Goal: Entertainment & Leisure: Consume media (video, audio)

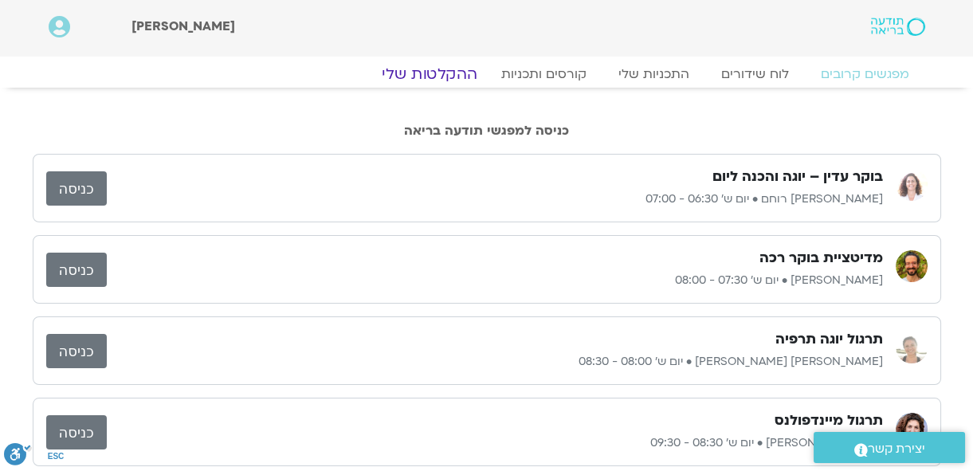
click at [457, 73] on link "ההקלטות שלי" at bounding box center [430, 74] width 134 height 19
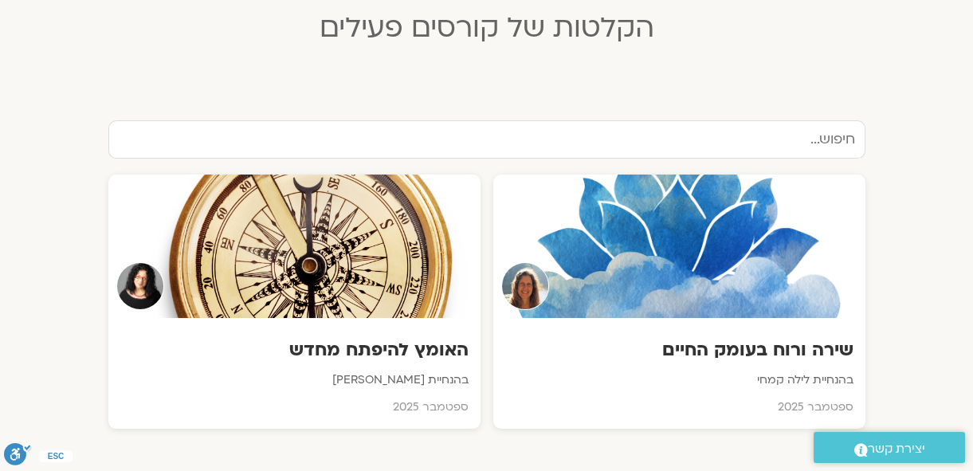
scroll to position [507, 0]
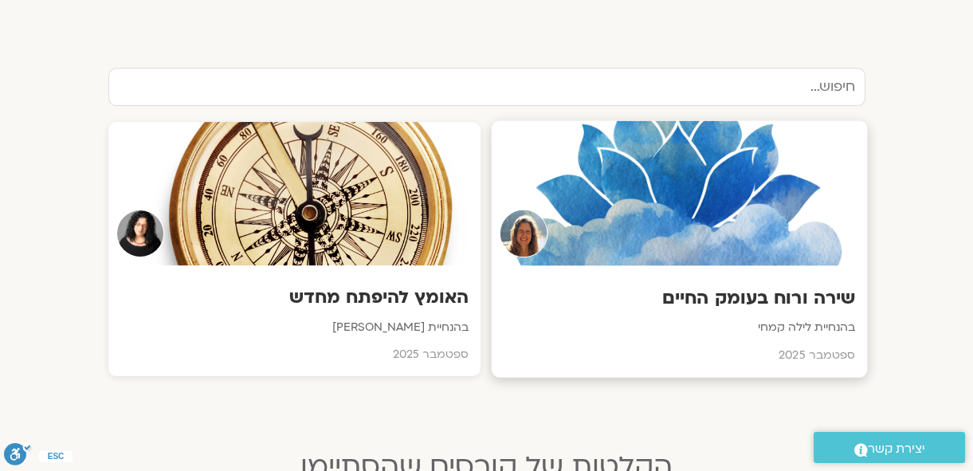
click at [714, 296] on h3 "שירה ורוח בעומק החיים" at bounding box center [679, 298] width 352 height 25
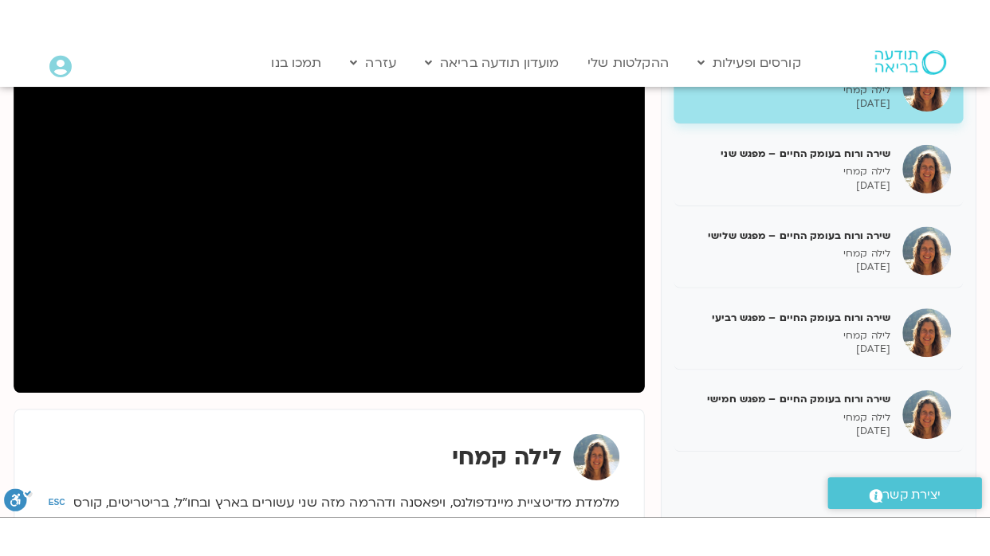
scroll to position [217, 0]
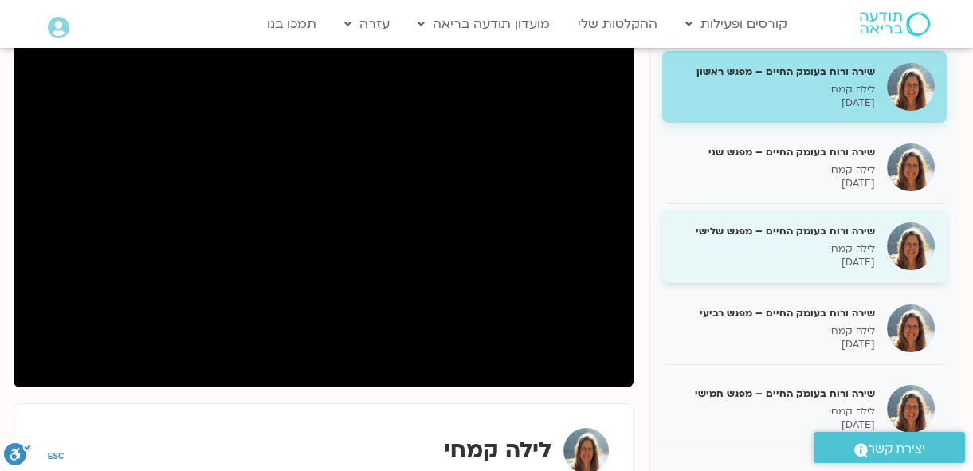
click at [832, 227] on h5 "שירה ורוח בעומק החיים – מפגש שלישי" at bounding box center [774, 231] width 201 height 14
